Goal: Check status: Check status

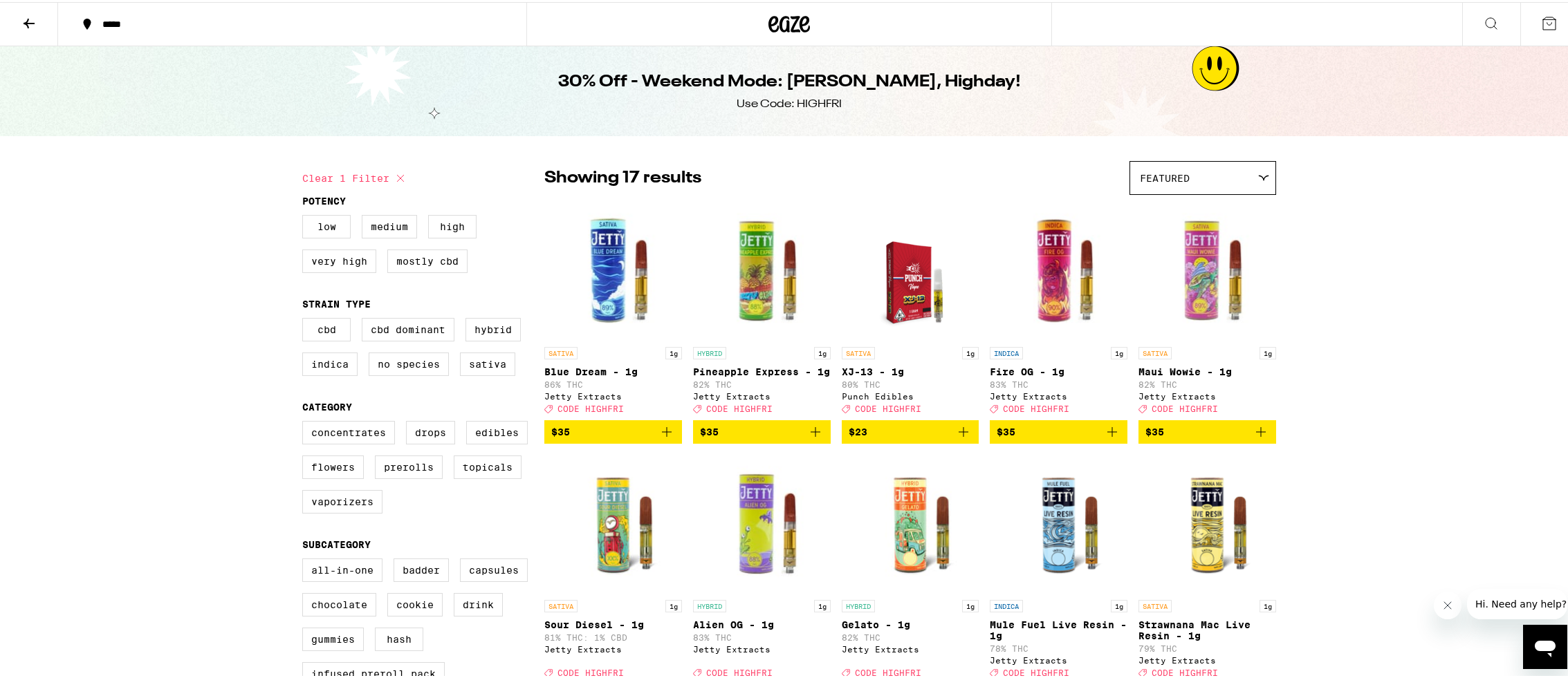
click at [29, 23] on icon at bounding box center [29, 21] width 16 height 16
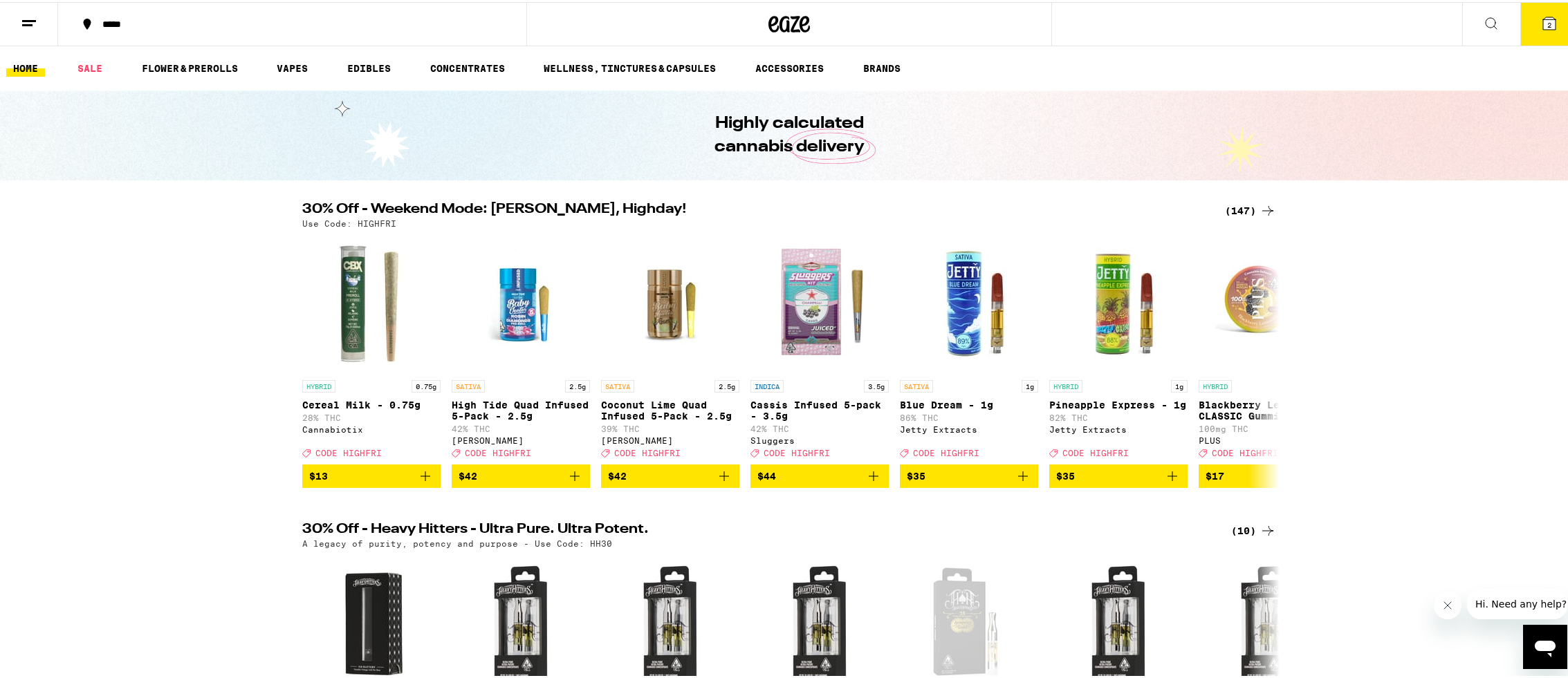
click at [29, 23] on icon at bounding box center [29, 21] width 16 height 16
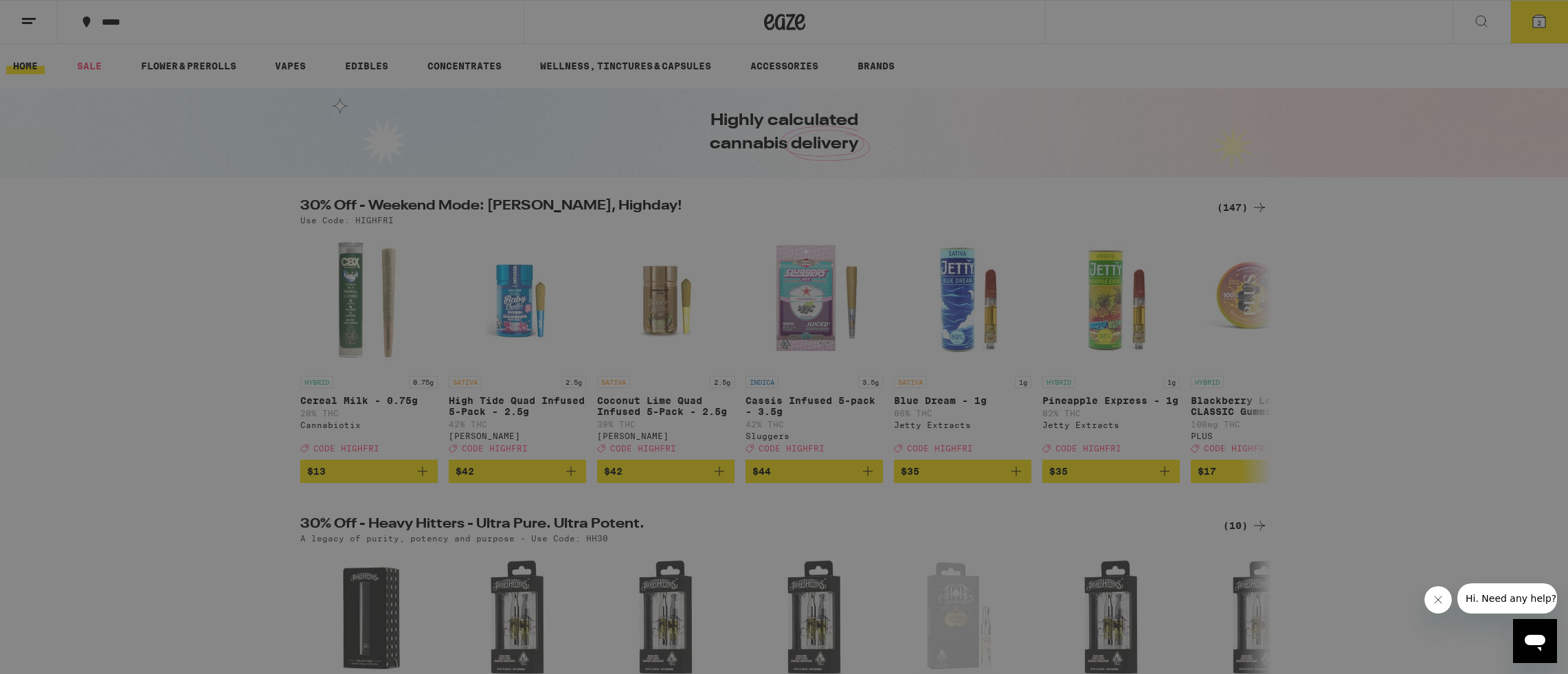
click at [139, 373] on link "Order History" at bounding box center [190, 369] width 241 height 16
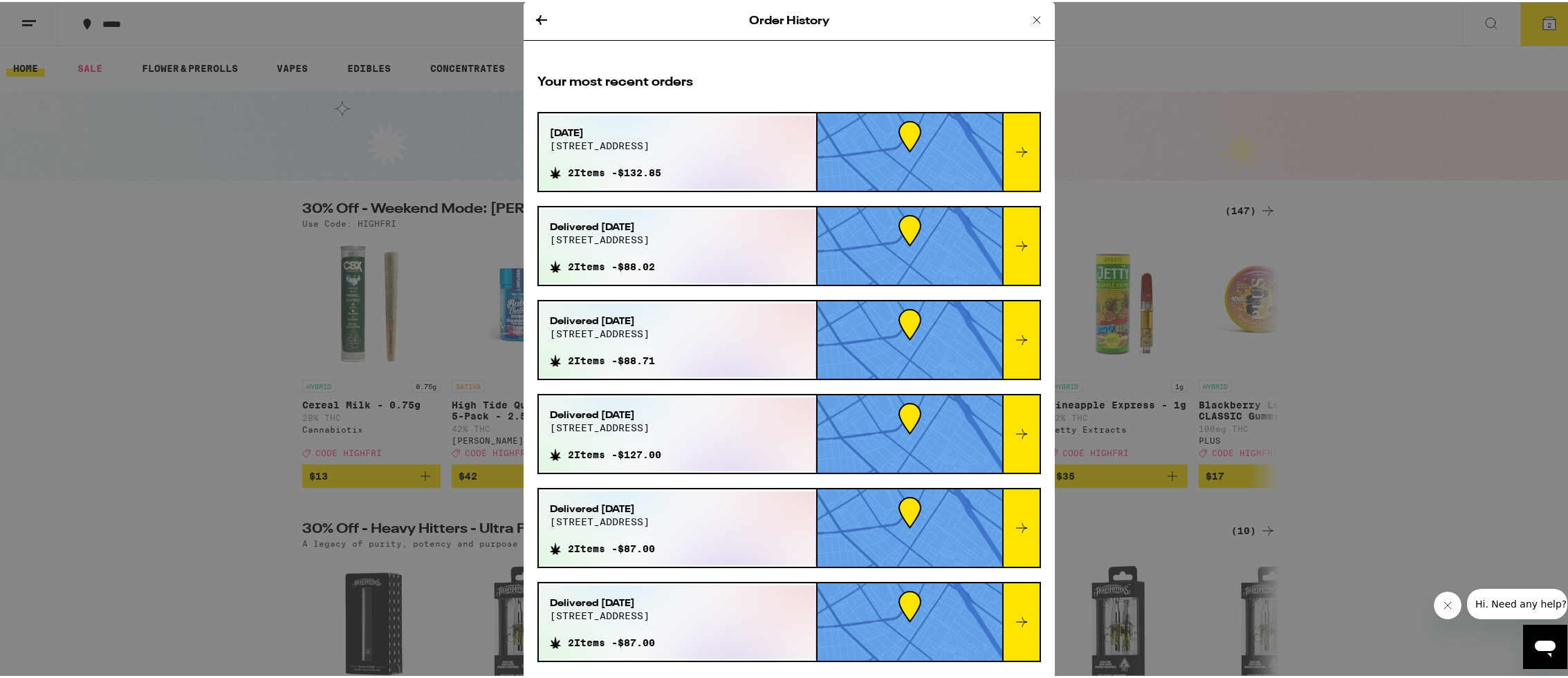
click at [1013, 146] on icon at bounding box center [1021, 150] width 16 height 16
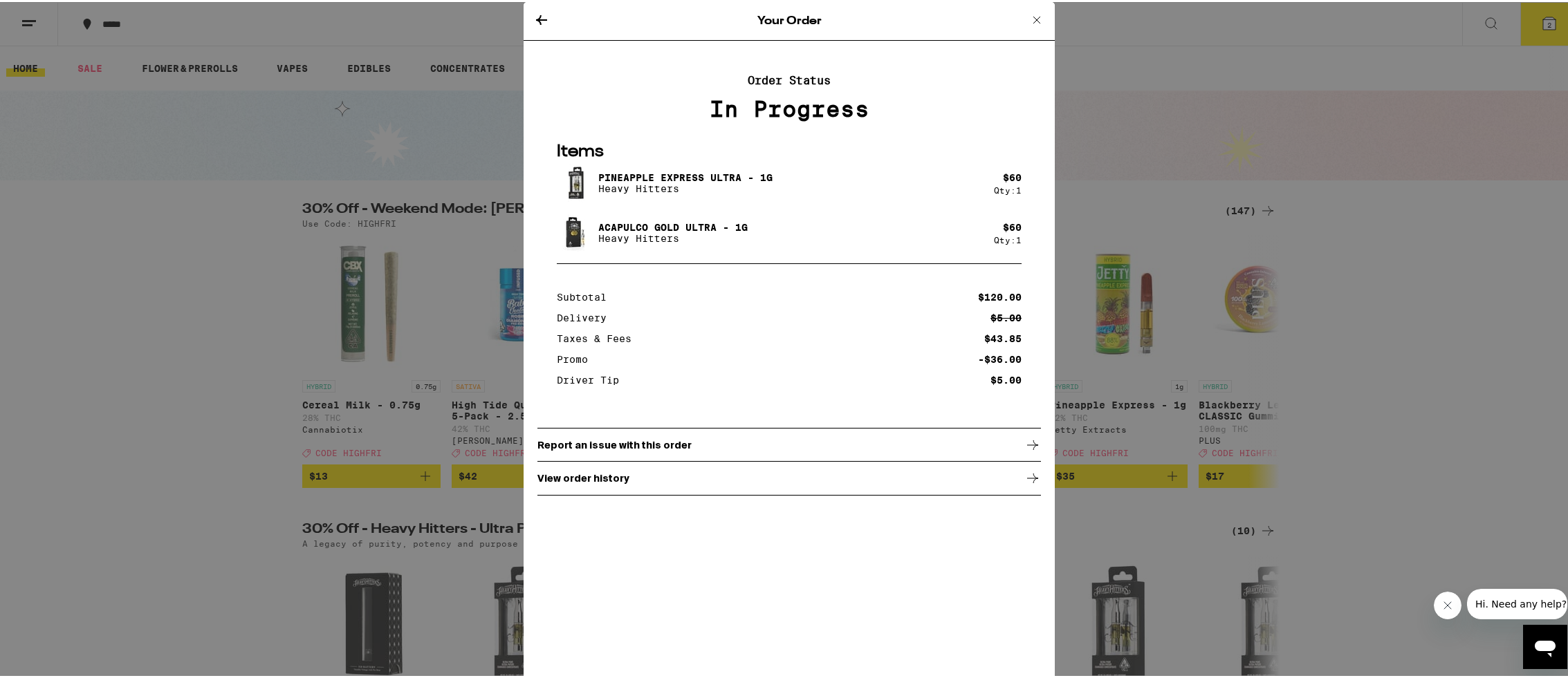
click at [748, 112] on div "In Progress" at bounding box center [789, 107] width 504 height 25
click at [536, 19] on icon at bounding box center [542, 18] width 11 height 9
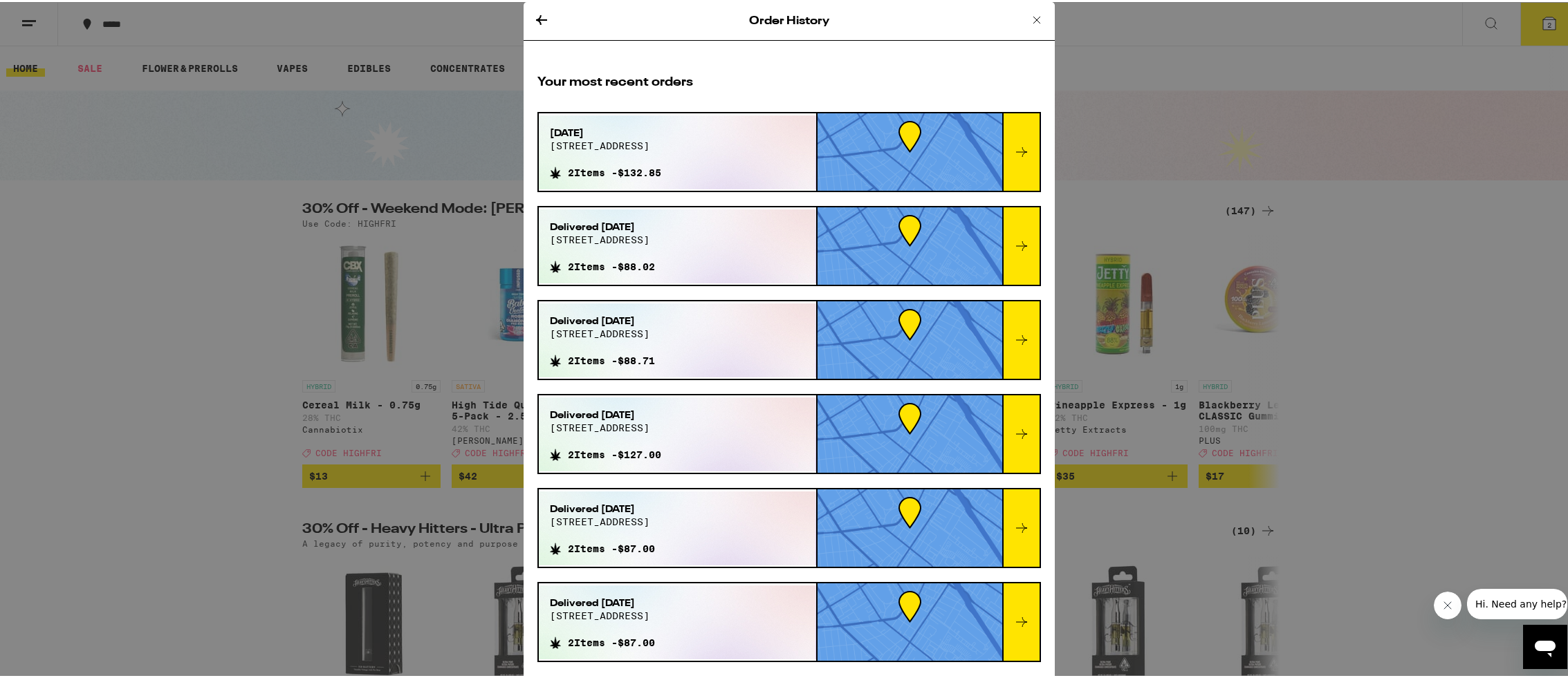
click at [1029, 13] on icon at bounding box center [1036, 17] width 16 height 16
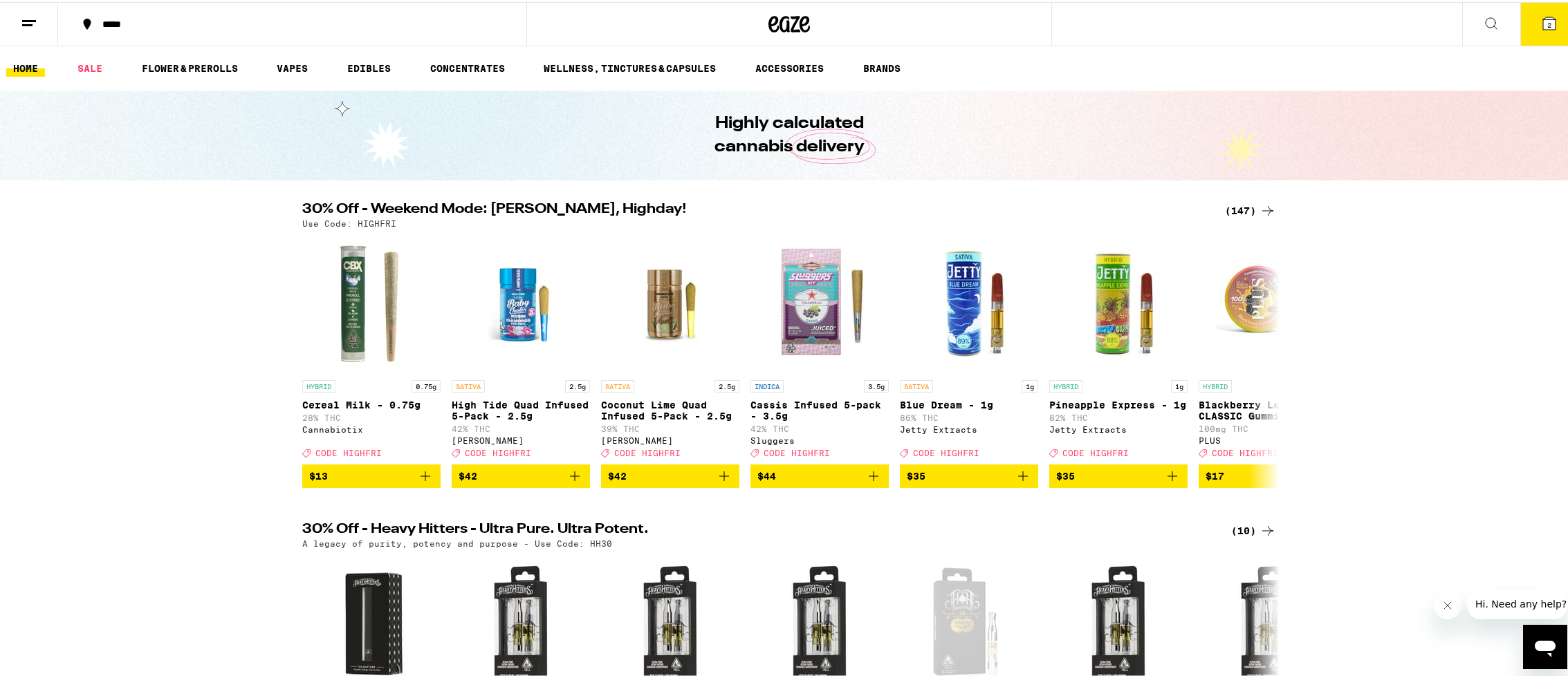
click at [33, 26] on icon at bounding box center [29, 21] width 16 height 16
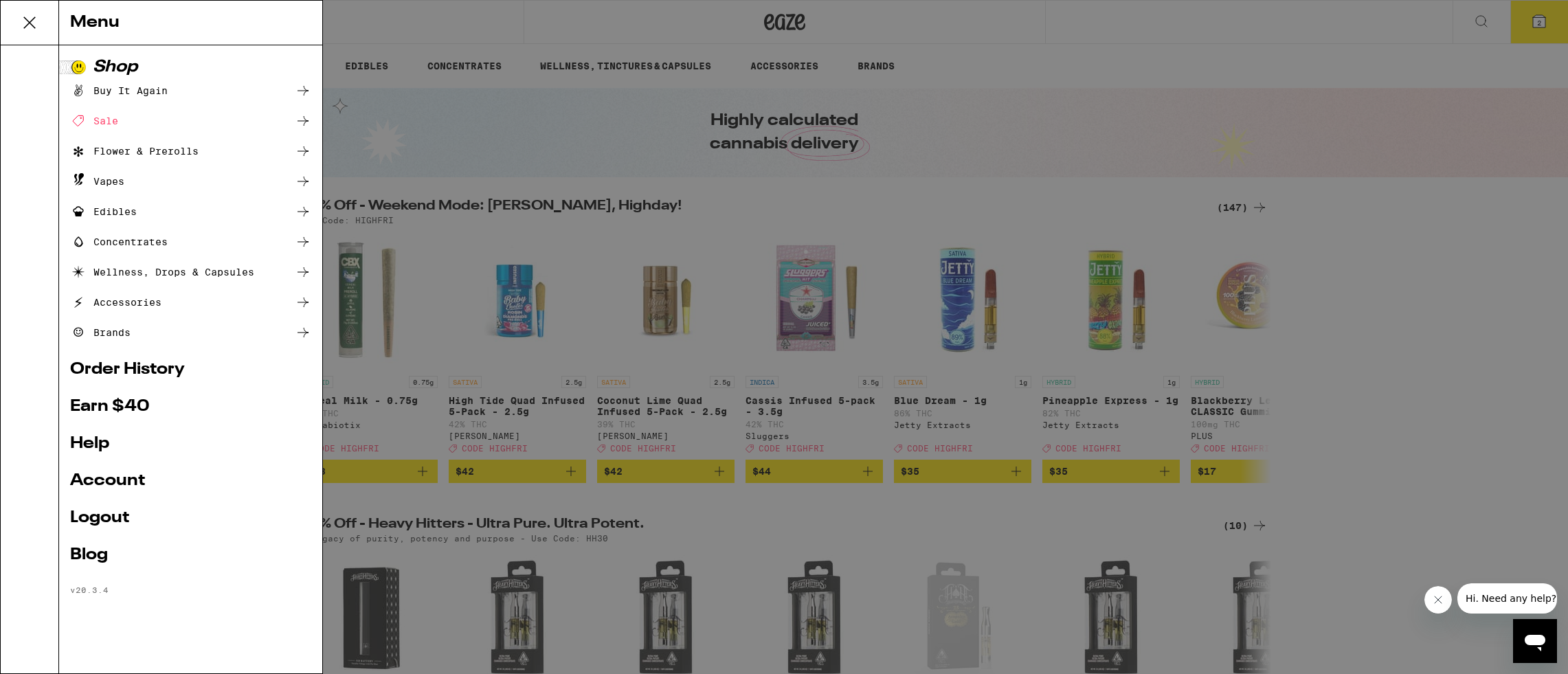
click at [134, 488] on link "Account" at bounding box center [190, 481] width 241 height 16
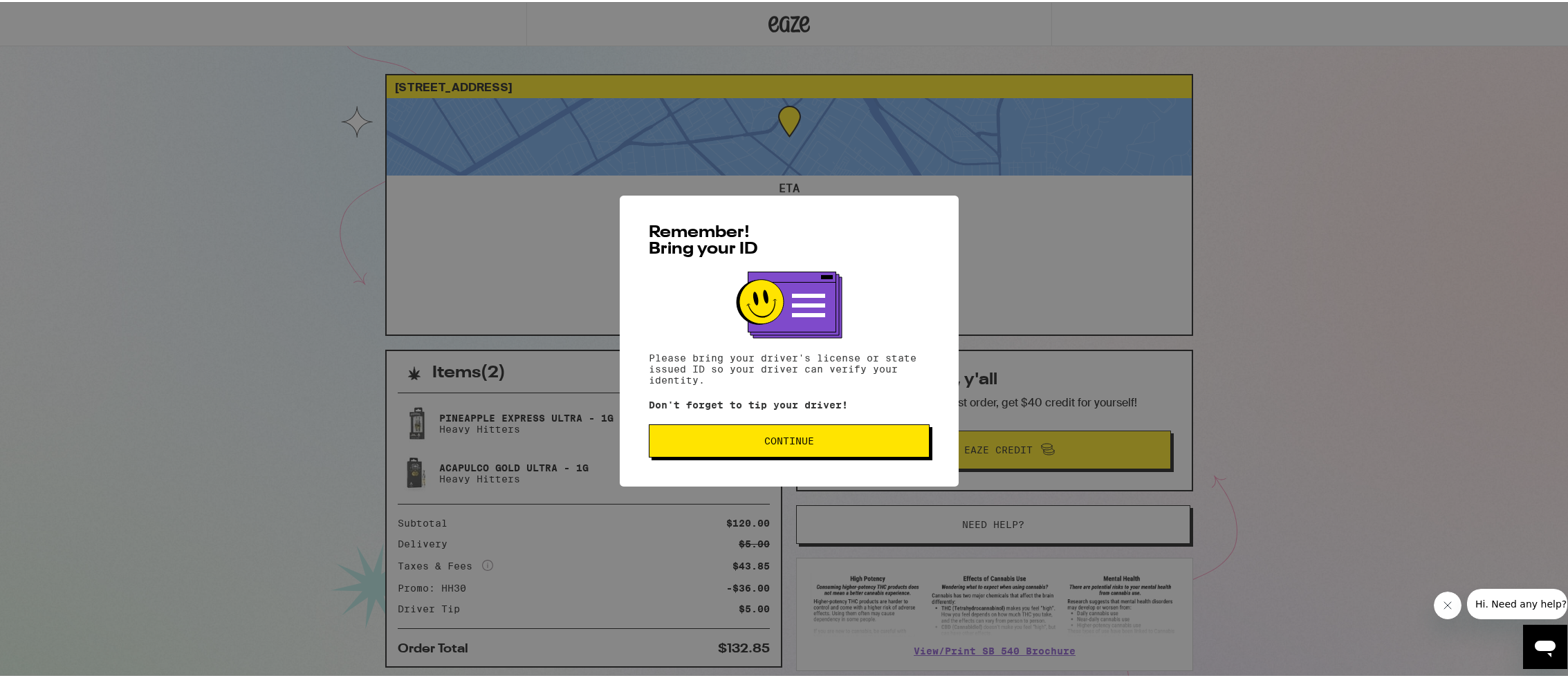
click at [749, 433] on button "Continue" at bounding box center [789, 439] width 281 height 33
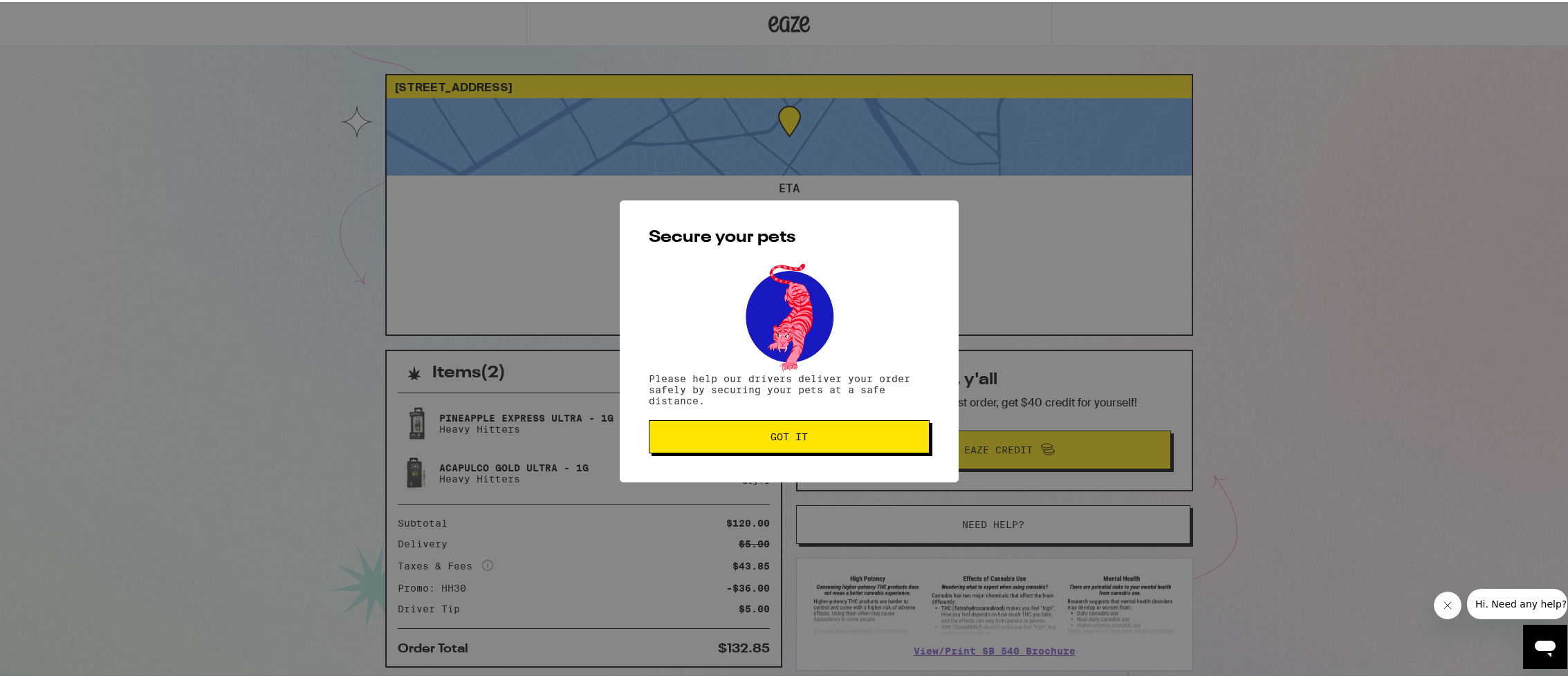
click at [767, 444] on button "Got it" at bounding box center [789, 435] width 281 height 33
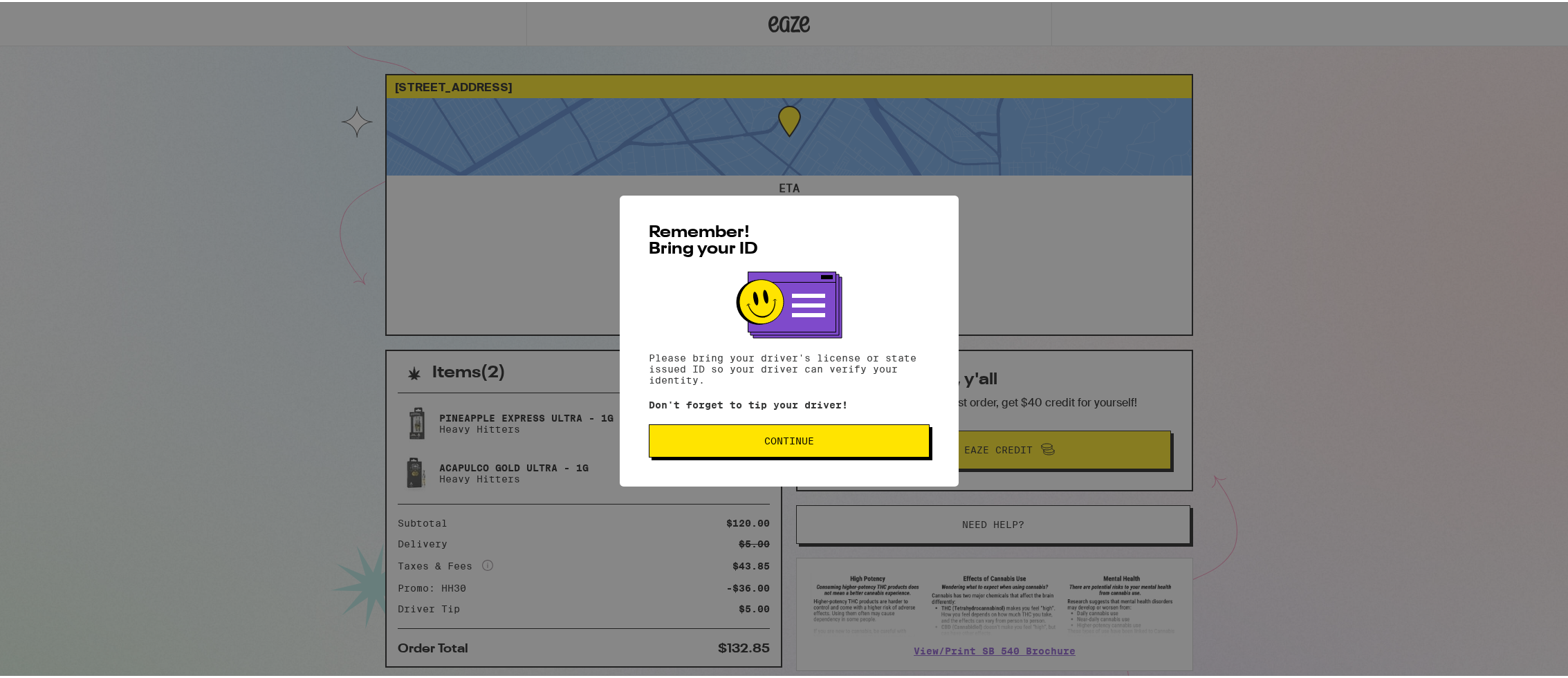
click at [697, 432] on button "Continue" at bounding box center [789, 439] width 281 height 33
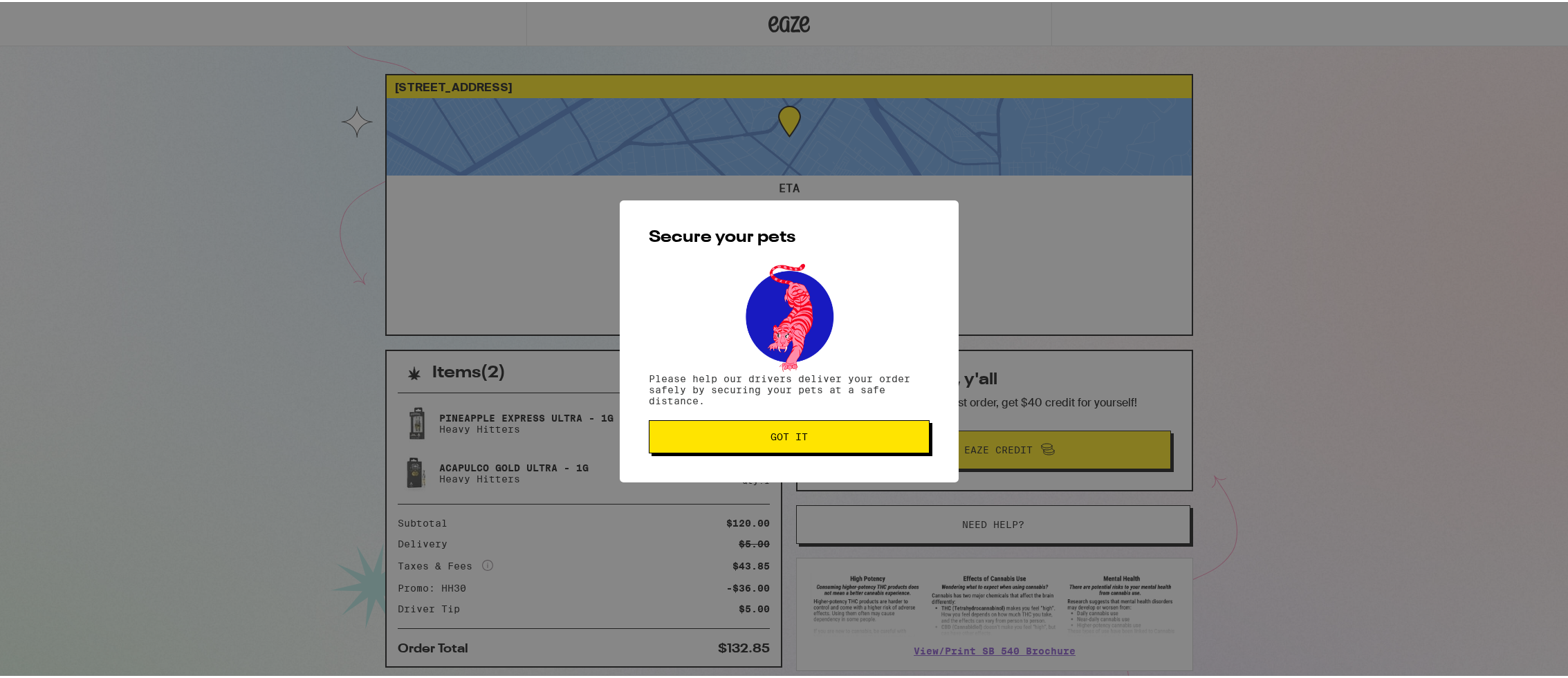
click at [697, 433] on span "Got it" at bounding box center [789, 435] width 257 height 9
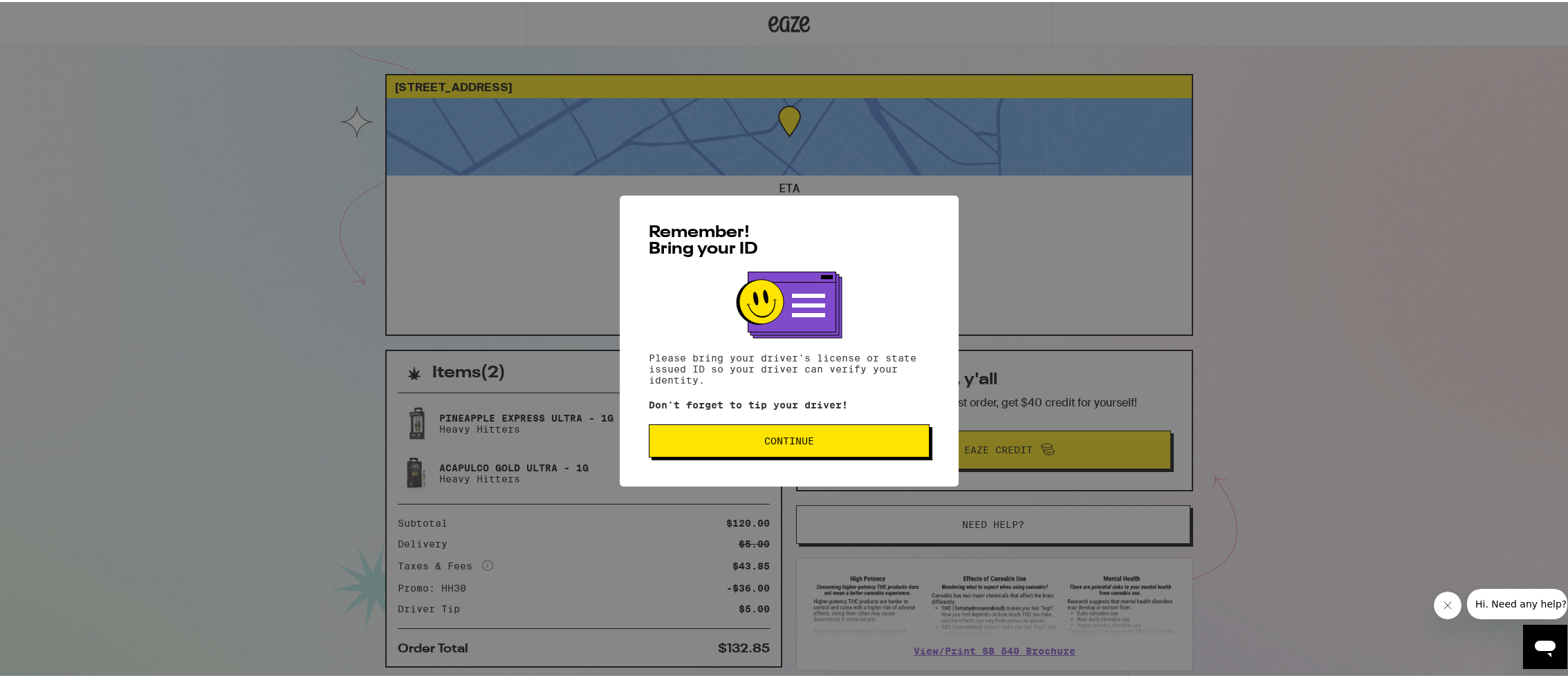
click at [764, 443] on span "Continue" at bounding box center [789, 439] width 50 height 9
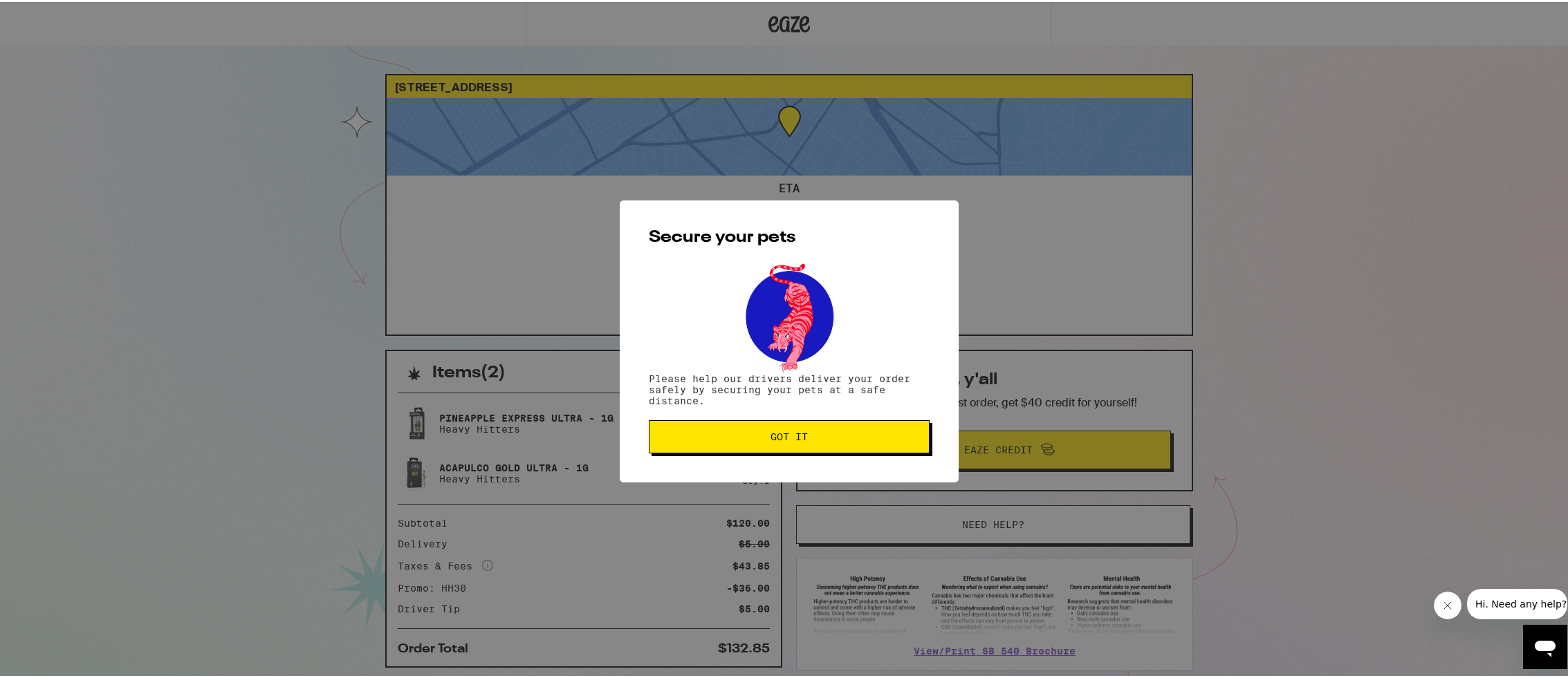
click at [770, 437] on span "Got it" at bounding box center [789, 435] width 37 height 9
